Goal: Check status

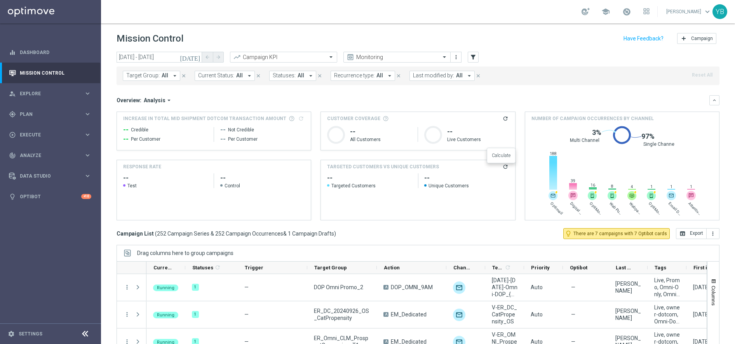
click at [502, 168] on icon "refresh" at bounding box center [505, 166] width 6 height 6
